Goal: Go to known website: Go to known website

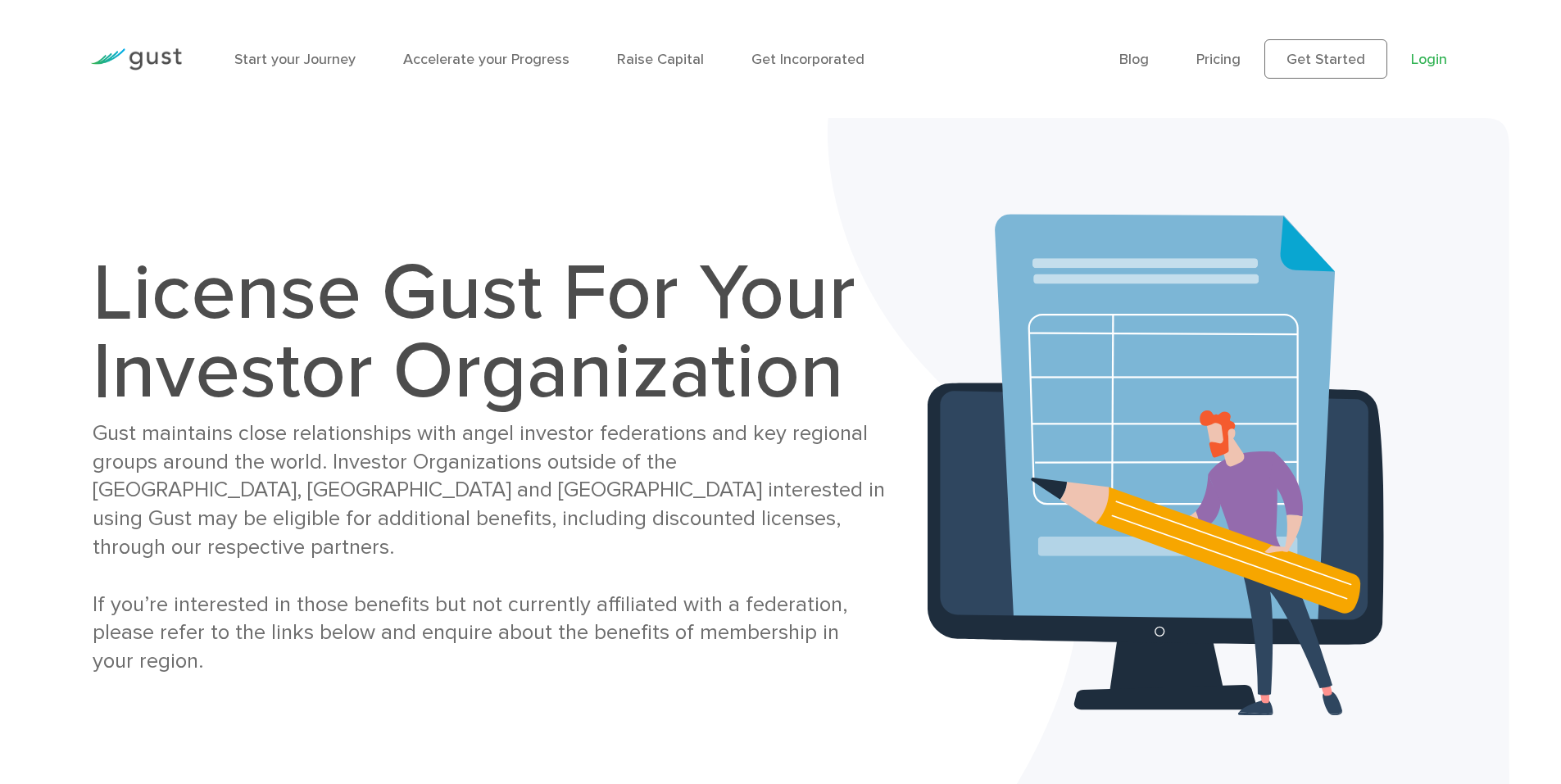
click at [1434, 56] on link "Login" at bounding box center [1429, 59] width 36 height 17
click at [1322, 65] on link "Get Started" at bounding box center [1326, 58] width 123 height 39
click at [1434, 60] on link "Login" at bounding box center [1429, 59] width 36 height 17
click at [1331, 64] on link "Get Started" at bounding box center [1326, 58] width 123 height 39
